Goal: Task Accomplishment & Management: Complete application form

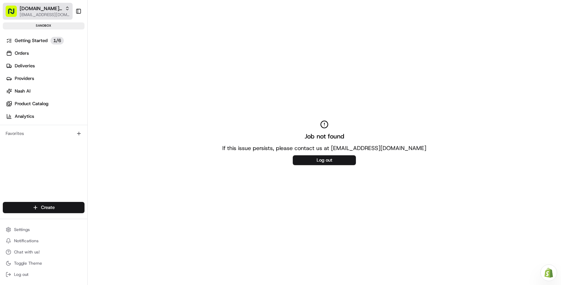
click at [48, 6] on span "[DOMAIN_NAME] by Radar Promotions" at bounding box center [41, 8] width 42 height 7
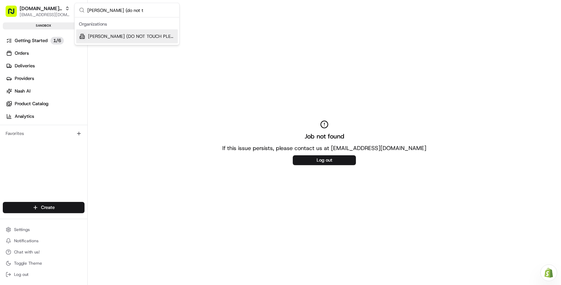
type input "[PERSON_NAME] (do not t"
click at [127, 40] on div "[PERSON_NAME] (DO NOT TOUCH PLEASE, SET UP FOR FUTURE DEMO)" at bounding box center [127, 36] width 102 height 14
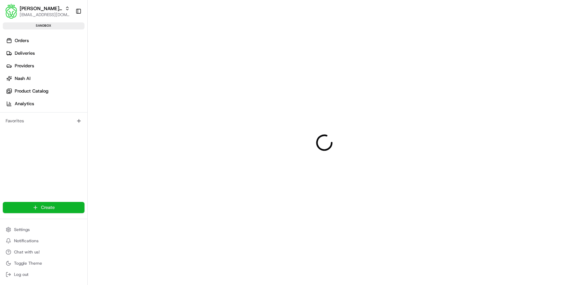
click at [38, 209] on html "[PERSON_NAME] (DO NOT TOUCH PLEASE, SET UP FOR FUTURE DEMO) [EMAIL_ADDRESS][DOM…" at bounding box center [280, 142] width 561 height 285
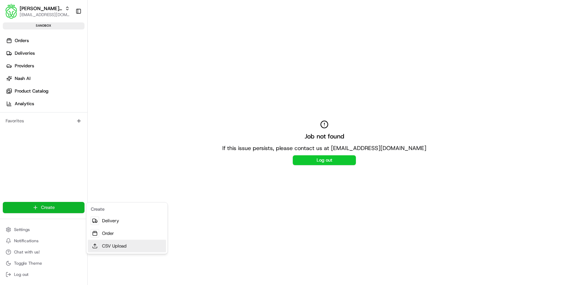
click at [126, 244] on link "CSV Upload" at bounding box center [127, 246] width 78 height 13
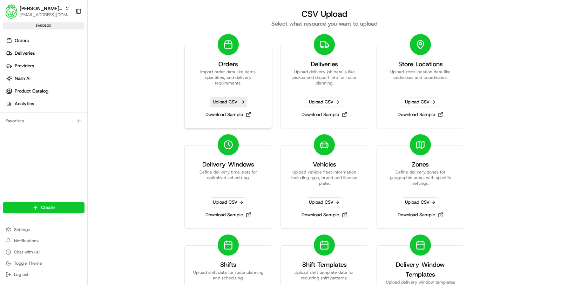
click at [225, 103] on span "Upload CSV" at bounding box center [228, 102] width 37 height 10
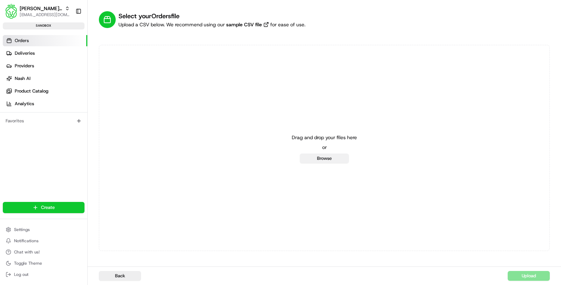
click at [318, 160] on button "Browse" at bounding box center [324, 159] width 49 height 10
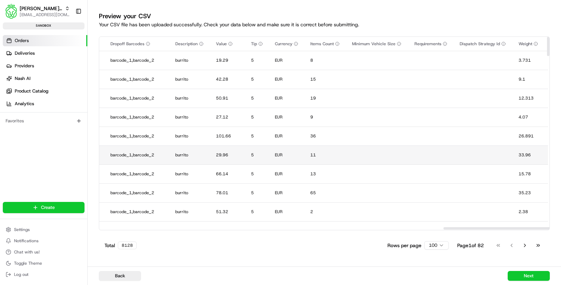
scroll to position [0, 1497]
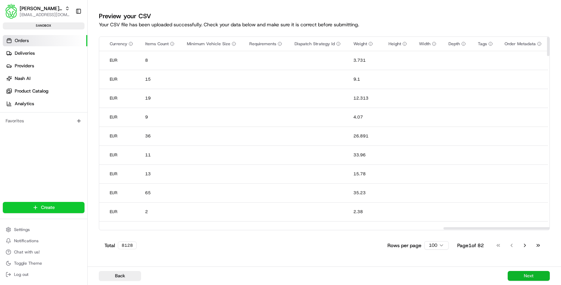
click at [525, 277] on button "Next" at bounding box center [529, 276] width 42 height 10
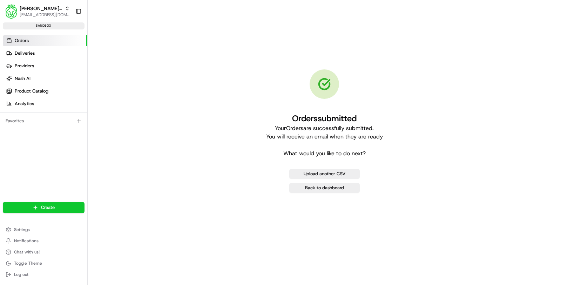
click at [56, 39] on link "Orders" at bounding box center [45, 40] width 85 height 11
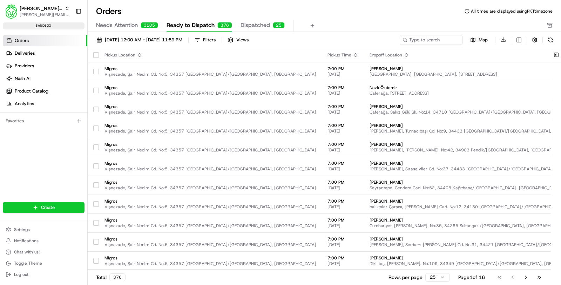
click at [133, 24] on span "Needs Attention" at bounding box center [117, 25] width 42 height 8
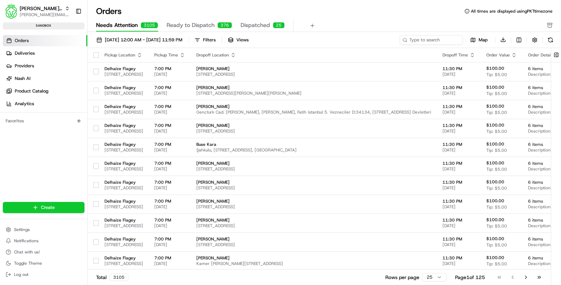
click at [149, 117] on td "Delhaize Flagey Rue de Hennin 18, 1050 Ixelles, Belgium" at bounding box center [124, 109] width 50 height 19
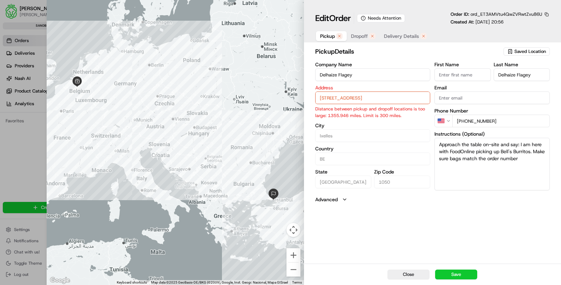
click at [362, 36] on span "Dropoff" at bounding box center [359, 36] width 17 height 7
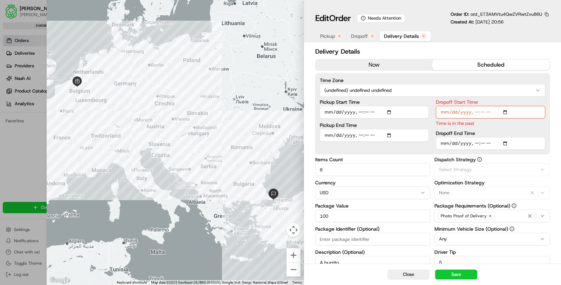
click at [392, 35] on span "Delivery Details" at bounding box center [401, 36] width 35 height 7
type input "1"
click at [8, 167] on div at bounding box center [280, 142] width 561 height 285
